Goal: Transaction & Acquisition: Purchase product/service

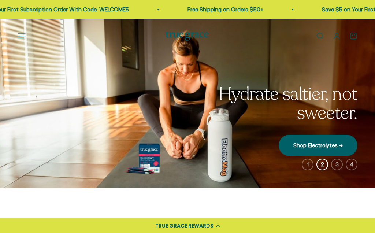
click at [338, 51] on div "Open navigation menu Open search Shop Multivitamins Women's Multivitamin Women'…" at bounding box center [187, 36] width 375 height 34
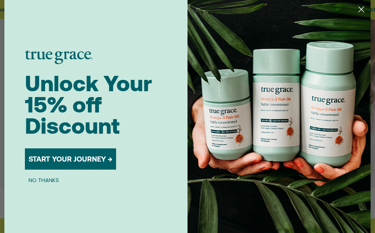
click at [366, 9] on circle "Close dialog" at bounding box center [361, 9] width 12 height 12
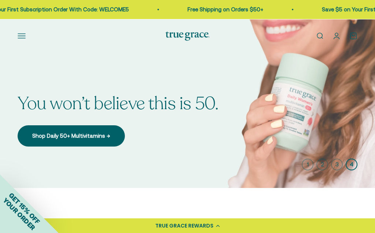
click at [360, 26] on circle "Close dialog" at bounding box center [361, 32] width 12 height 12
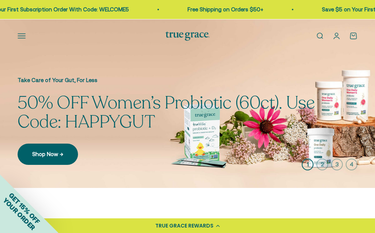
click at [319, 34] on link "Open search" at bounding box center [319, 36] width 8 height 8
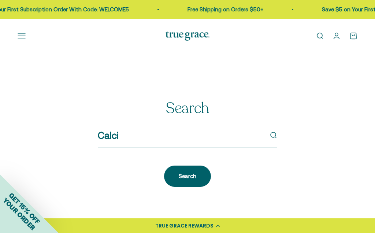
type input "Calciu"
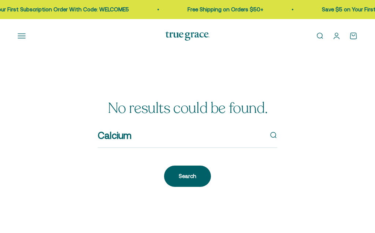
click at [25, 34] on button "Open navigation menu" at bounding box center [22, 36] width 8 height 8
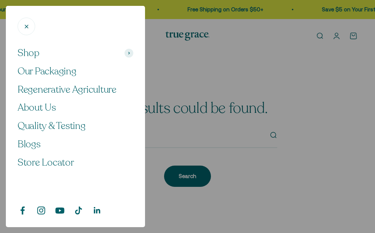
click at [16, 38] on div "Shop Our Packaging Regenerative Agriculture About Us Quality & Testing Blogs St…" at bounding box center [75, 116] width 139 height 221
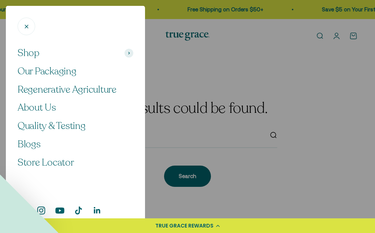
click at [33, 52] on span "Shop" at bounding box center [29, 53] width 22 height 12
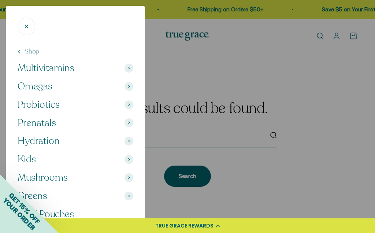
click at [133, 63] on button "Multivitamins" at bounding box center [76, 68] width 116 height 12
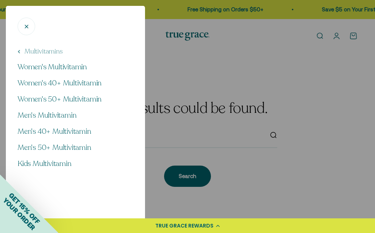
click at [87, 97] on span "Women's 50+ Multivitamin" at bounding box center [60, 99] width 84 height 10
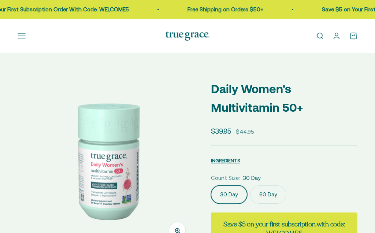
click at [234, 159] on span "INGREDIENTS" at bounding box center [225, 160] width 29 height 5
